Goal: Use online tool/utility: Utilize a website feature to perform a specific function

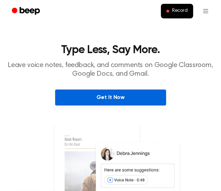
click at [124, 100] on link "Get It Now" at bounding box center [110, 98] width 111 height 16
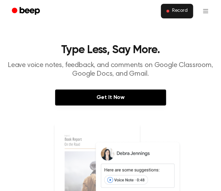
click at [177, 16] on button "Record" at bounding box center [177, 11] width 32 height 15
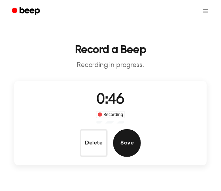
click at [120, 150] on button "Save" at bounding box center [127, 143] width 28 height 28
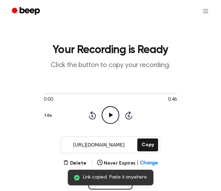
click at [120, 139] on input "[URL][DOMAIN_NAME]" at bounding box center [98, 145] width 75 height 16
